Goal: Navigation & Orientation: Go to known website

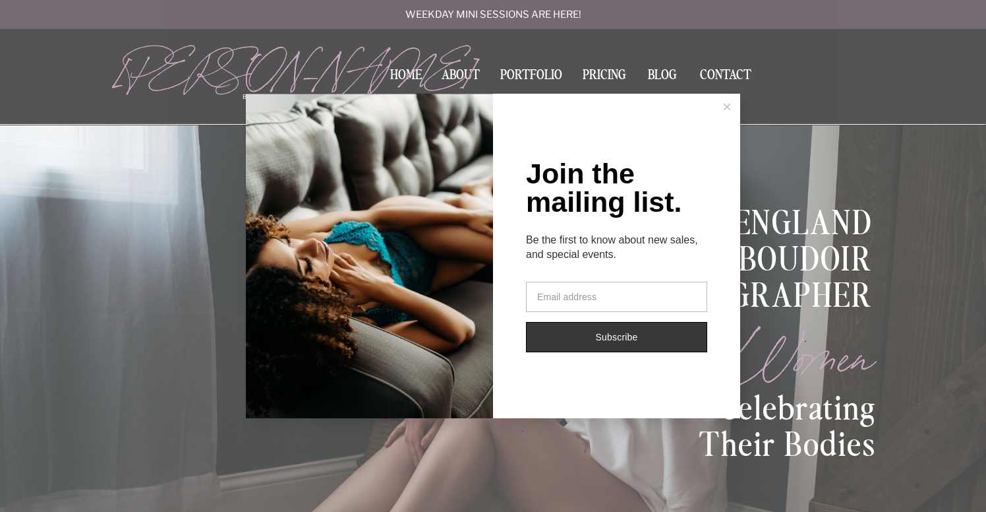
click at [723, 107] on button at bounding box center [727, 107] width 26 height 26
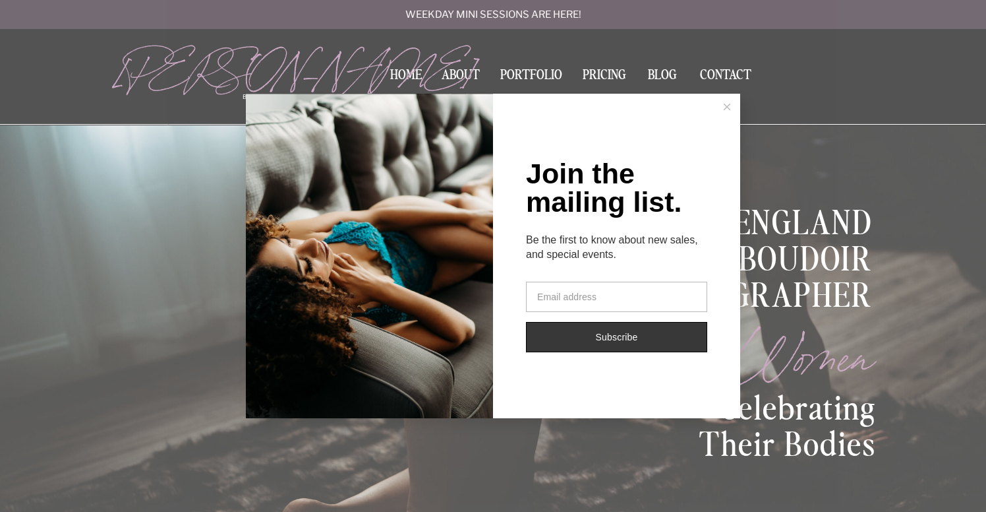
click at [728, 108] on icon at bounding box center [727, 106] width 7 height 7
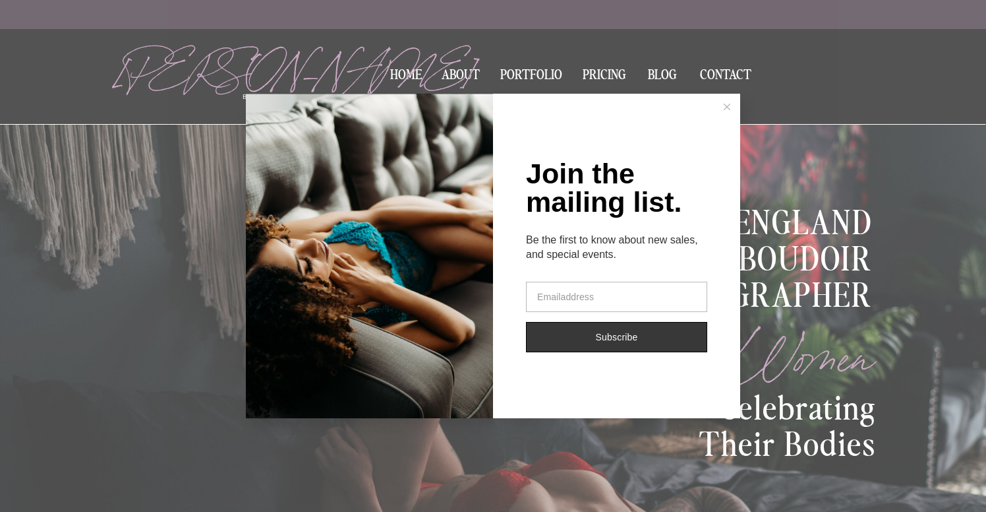
click at [725, 105] on line at bounding box center [727, 106] width 6 height 6
